Goal: Task Accomplishment & Management: Use online tool/utility

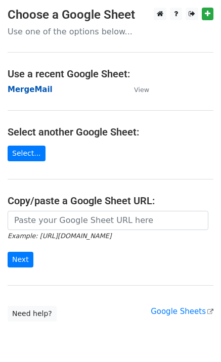
click at [27, 93] on strong "MergeMail" at bounding box center [30, 89] width 45 height 9
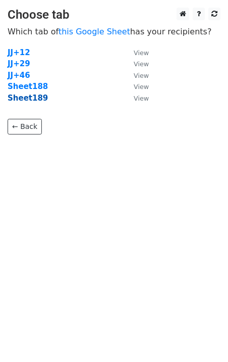
click at [32, 101] on strong "Sheet189" at bounding box center [28, 97] width 40 height 9
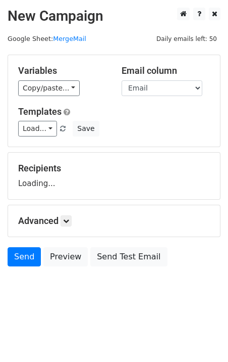
click at [33, 120] on div "Templates Load... No Cost for Your First Logo, Your First Design Is On Us! Firs…" at bounding box center [114, 121] width 207 height 31
click at [37, 124] on link "Load..." at bounding box center [37, 129] width 39 height 16
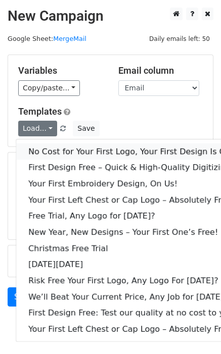
click at [51, 148] on link "No Cost for Your First Logo, Your First Design Is On Us!" at bounding box center [137, 151] width 243 height 16
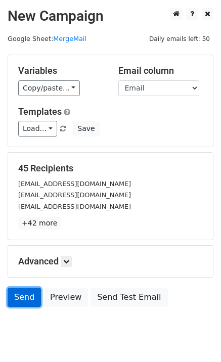
click at [16, 299] on link "Send" at bounding box center [24, 296] width 33 height 19
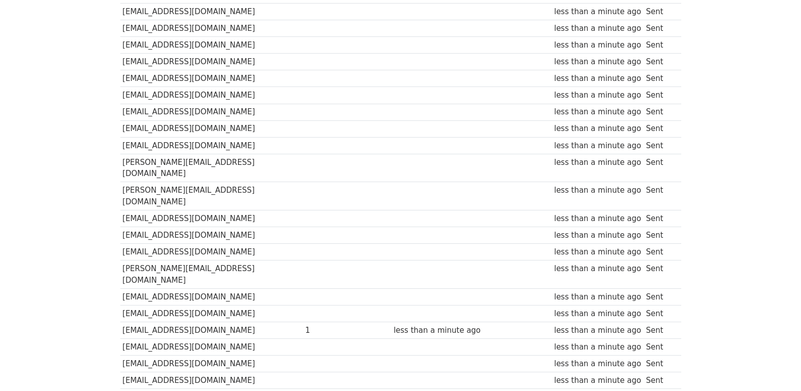
scroll to position [620, 0]
